Goal: Task Accomplishment & Management: Use online tool/utility

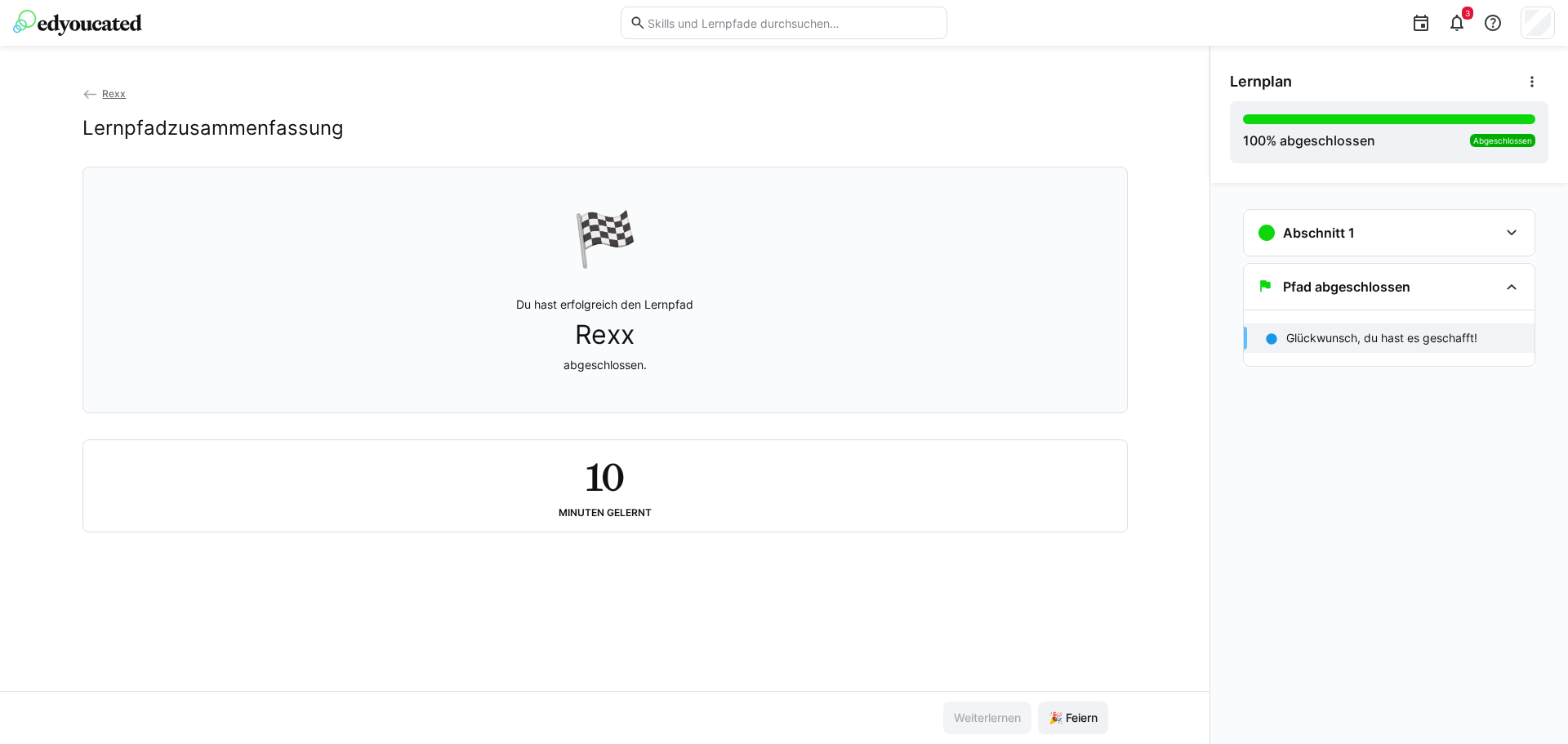
click at [121, 31] on img at bounding box center [78, 22] width 129 height 26
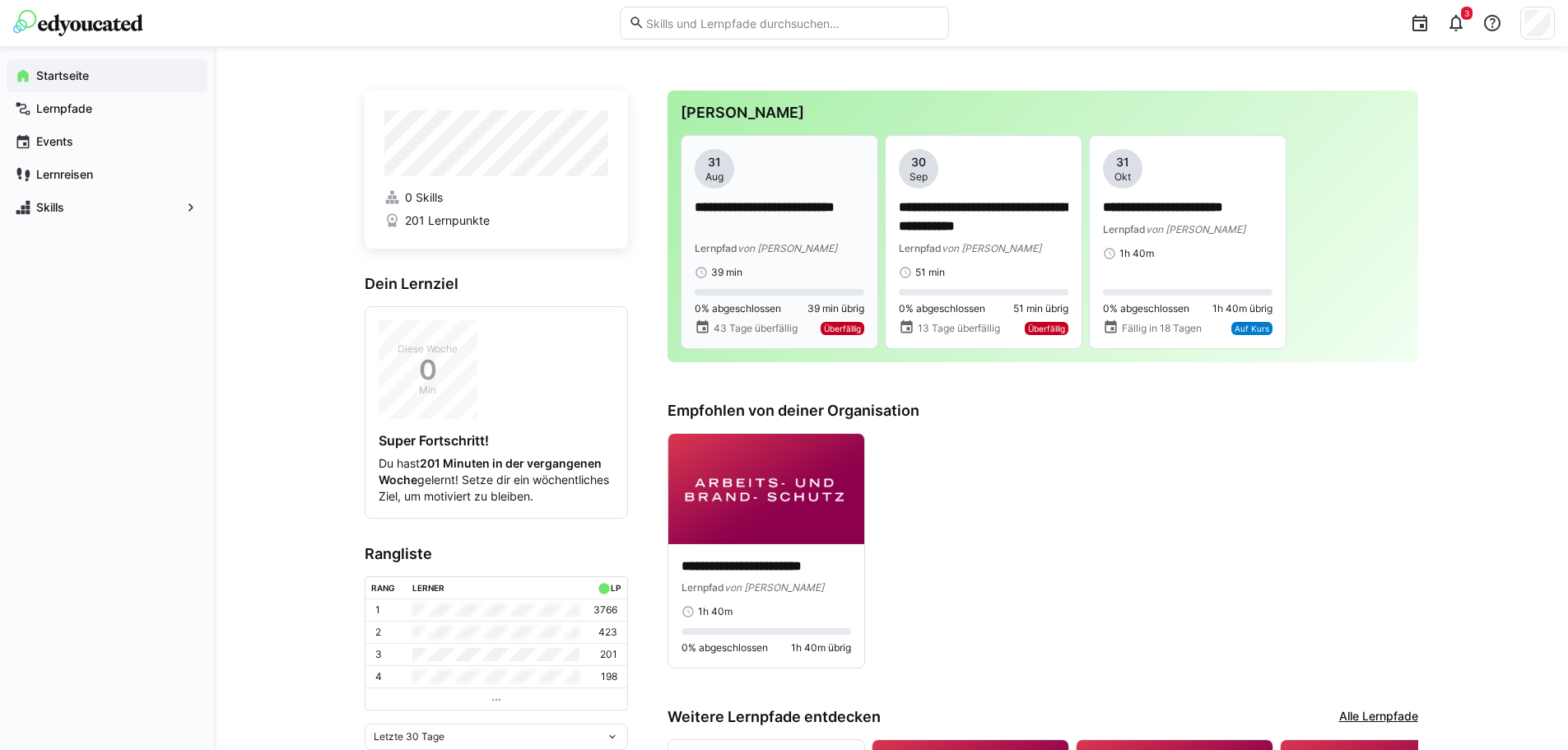
click at [789, 190] on div "**********" at bounding box center [779, 214] width 169 height 130
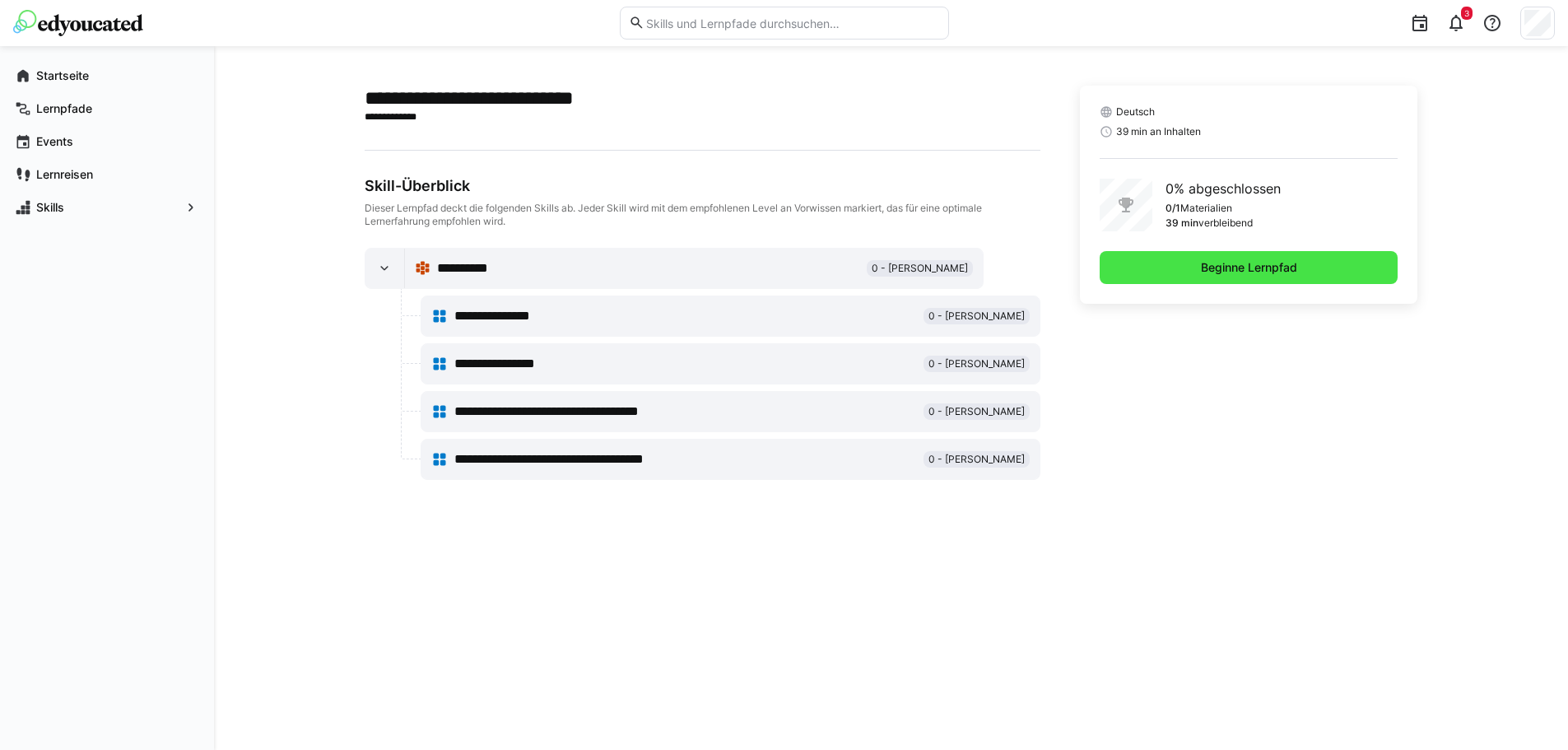
click at [1216, 264] on span "Beginne Lernpfad" at bounding box center [1249, 268] width 101 height 16
